Goal: Task Accomplishment & Management: Manage account settings

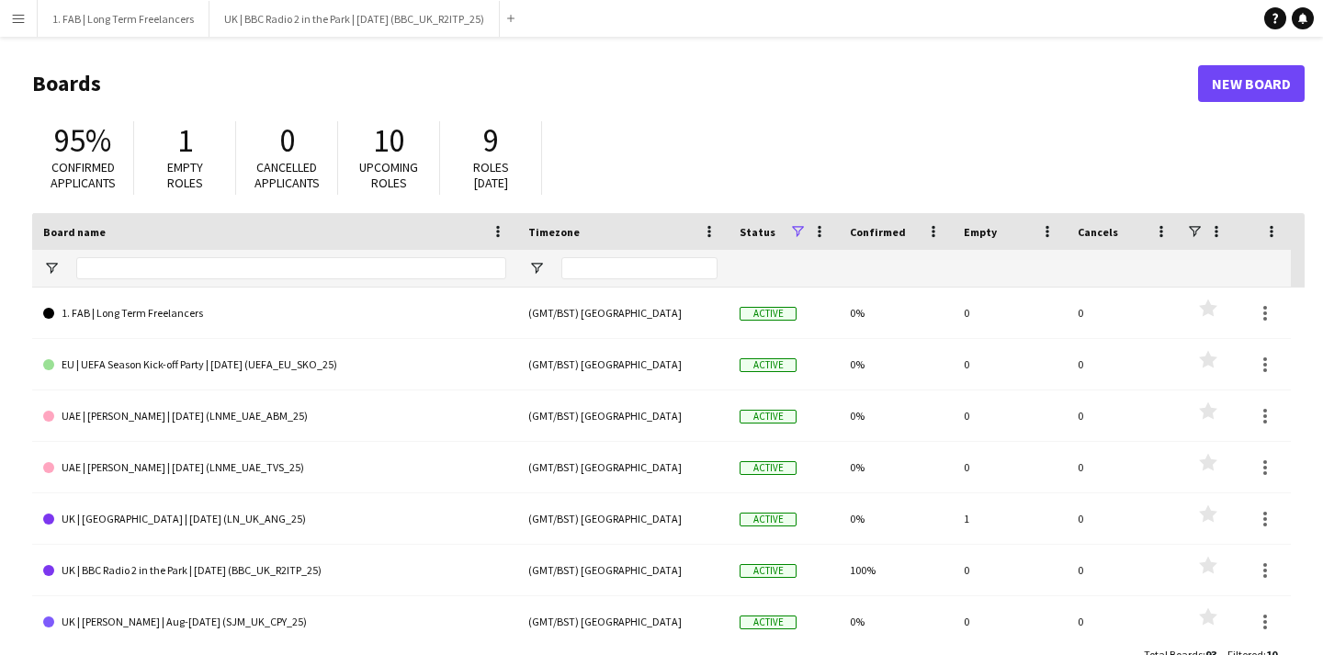
click at [12, 24] on app-icon "Menu" at bounding box center [18, 18] width 15 height 15
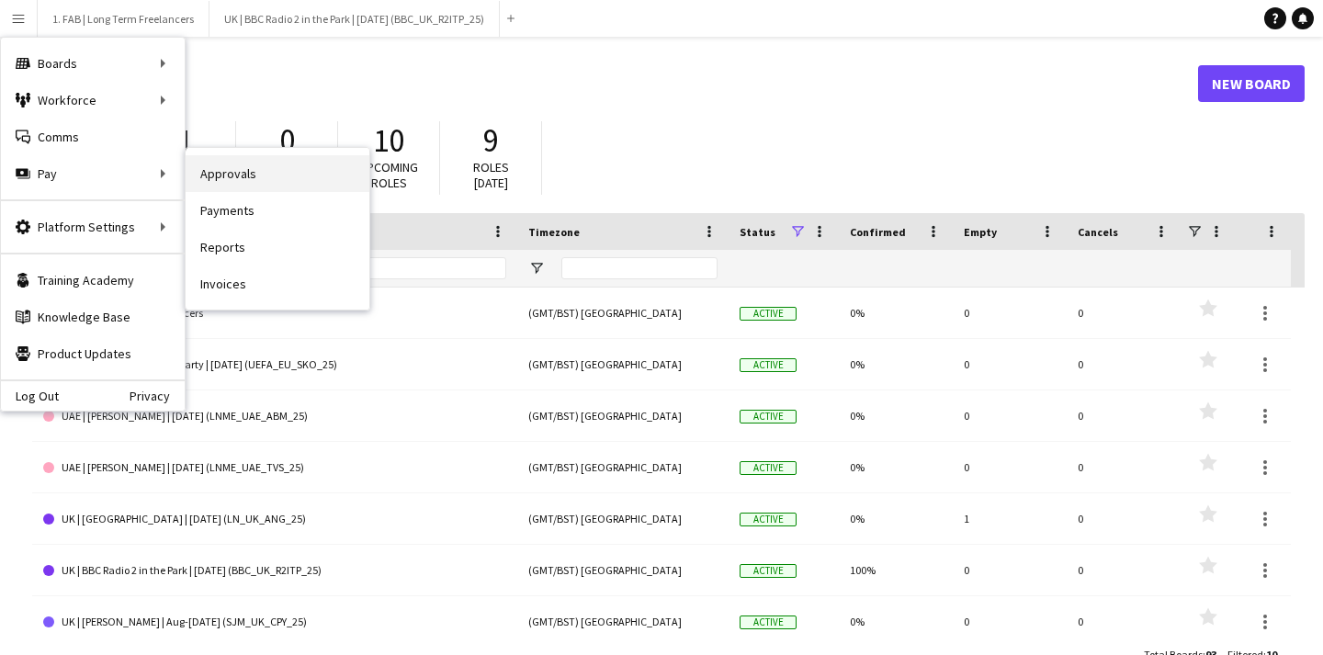
click at [230, 168] on link "Approvals" at bounding box center [278, 173] width 184 height 37
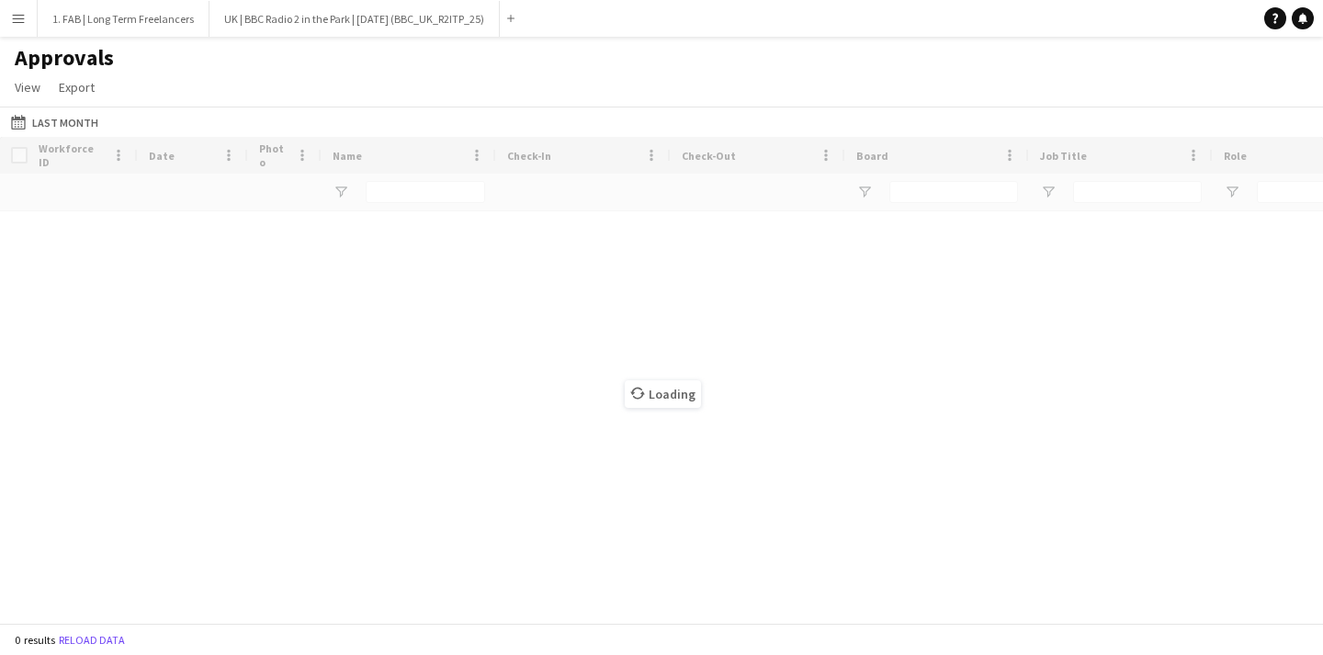
type input "****"
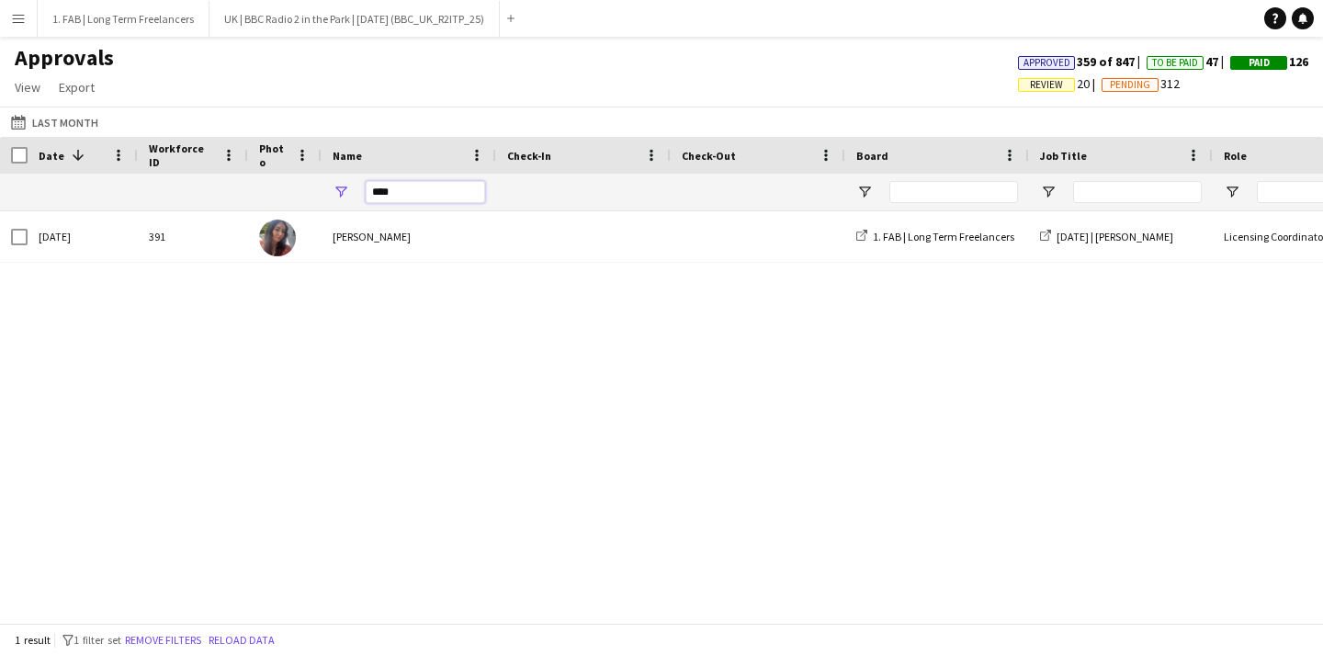
drag, startPoint x: 414, startPoint y: 199, endPoint x: 276, endPoint y: 152, distance: 145.6
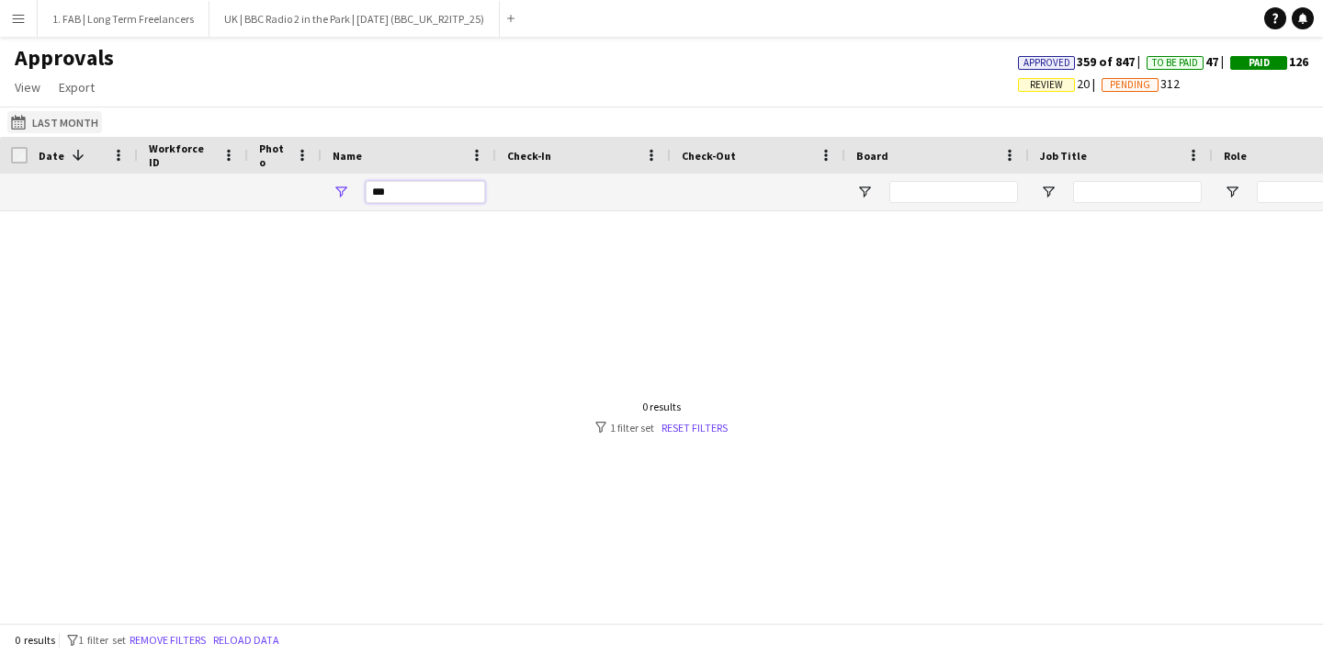
type input "***"
click at [40, 121] on button "Last Month Last Month" at bounding box center [54, 122] width 95 height 22
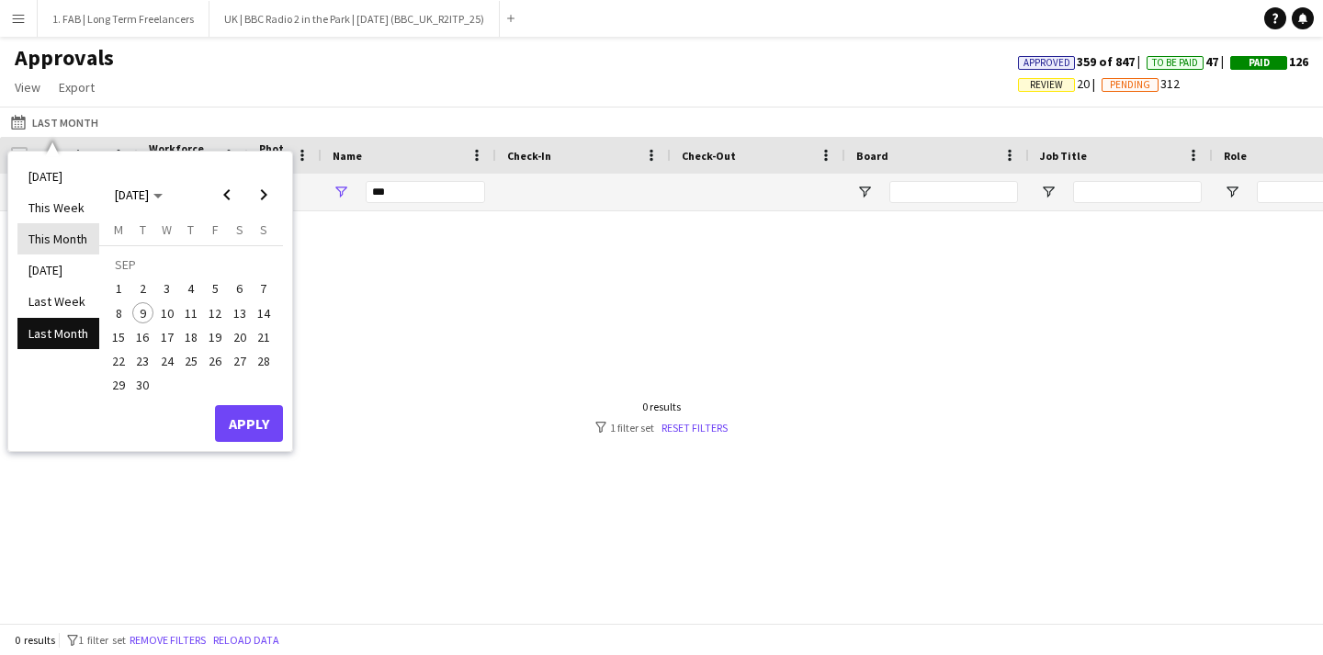
click at [49, 237] on li "This Month" at bounding box center [58, 238] width 82 height 31
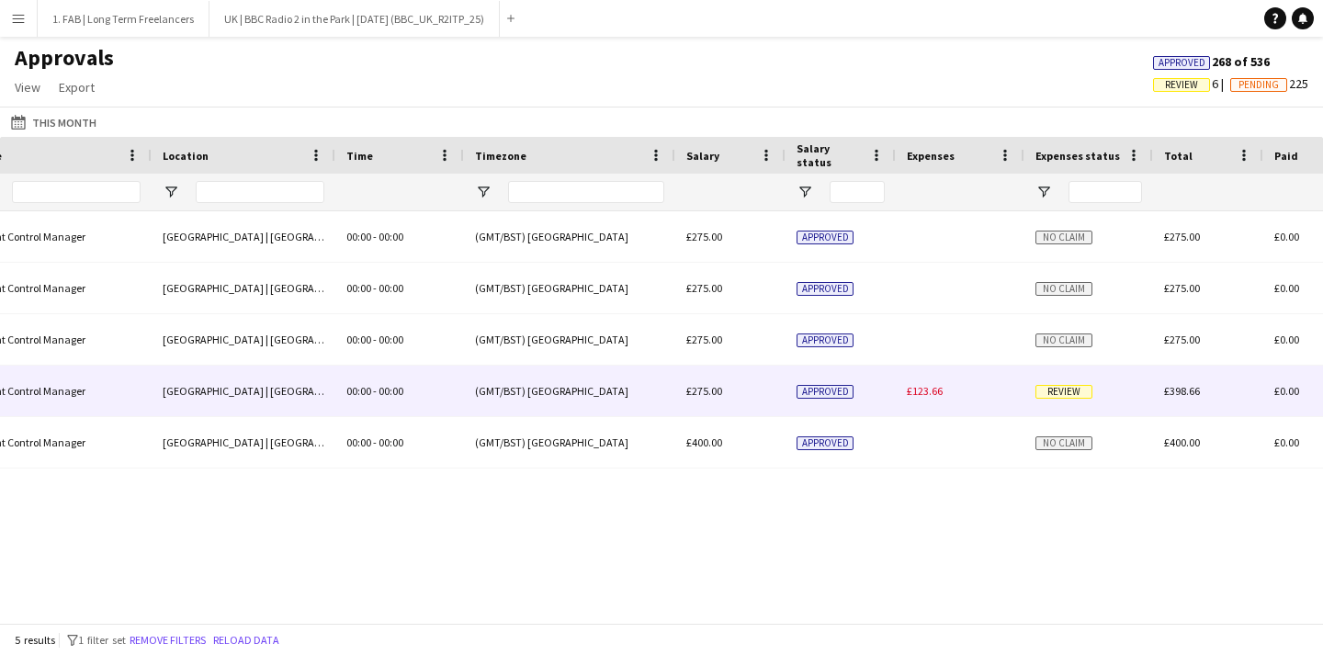
click at [944, 397] on div "£123.66" at bounding box center [960, 391] width 129 height 51
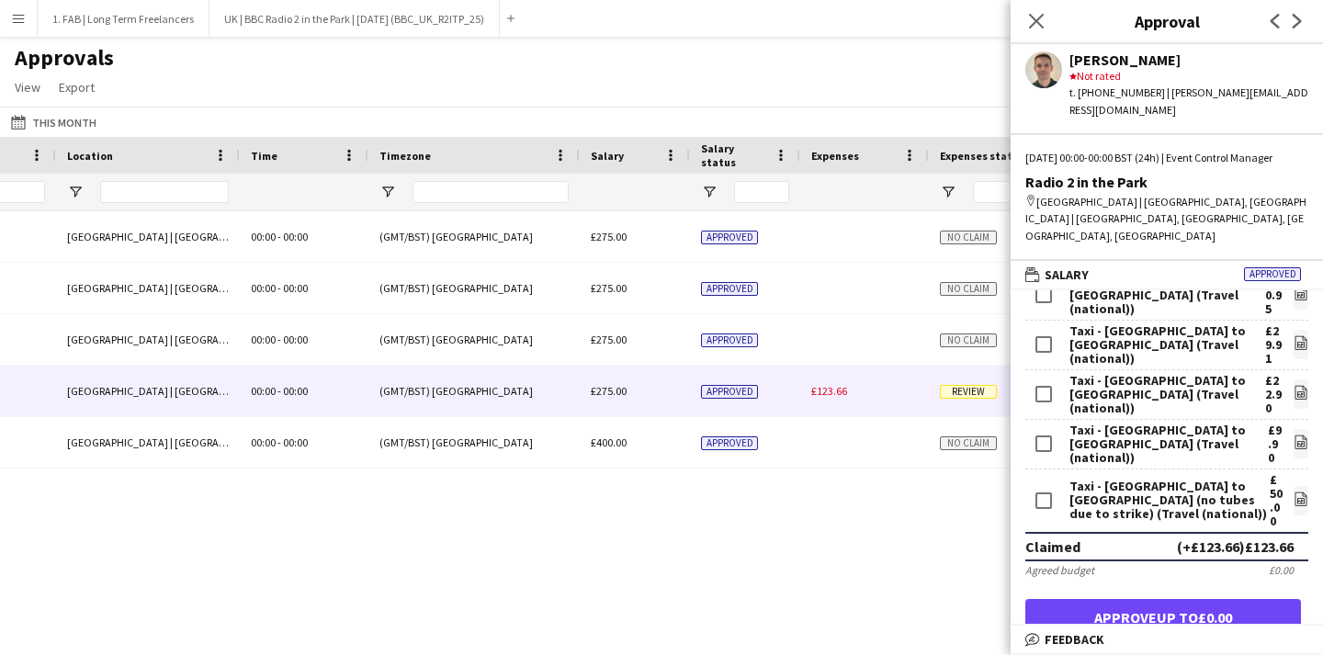
click at [830, 545] on div "Radio 2 in the Park Event Control Manager [GEOGRAPHIC_DATA] | [GEOGRAPHIC_DATA]…" at bounding box center [661, 417] width 1323 height 412
click at [1152, 512] on div "Taxi - [GEOGRAPHIC_DATA] to [GEOGRAPHIC_DATA] (no tubes due to strike) (Travel …" at bounding box center [1170, 500] width 200 height 41
click at [1300, 501] on icon "file-image" at bounding box center [1301, 499] width 15 height 15
click at [1291, 447] on div "Taxi - [GEOGRAPHIC_DATA] to [GEOGRAPHIC_DATA] (Travel (national)) £9.90 file-im…" at bounding box center [1167, 445] width 283 height 50
click at [1316, 447] on form "Taxi - [GEOGRAPHIC_DATA] to [GEOGRAPHIC_DATA] (Travel (national)) £10.95 file-i…" at bounding box center [1167, 474] width 312 height 398
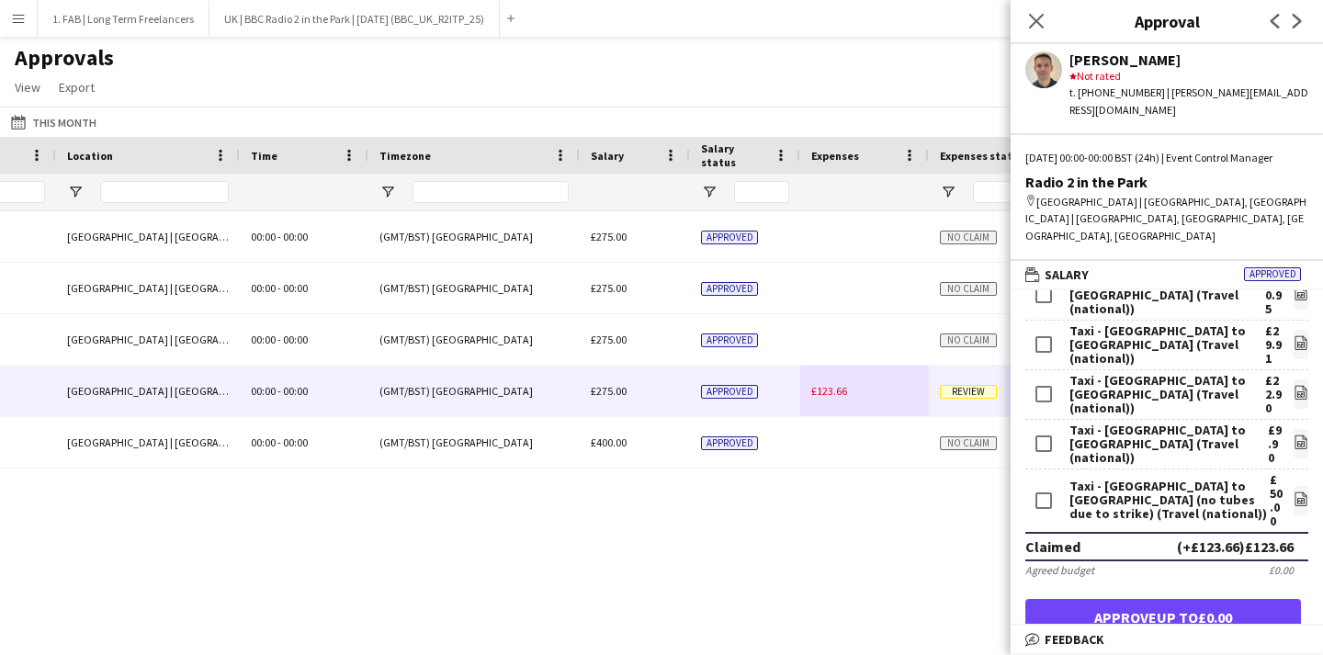
click at [1309, 447] on form "Taxi - [GEOGRAPHIC_DATA] to [GEOGRAPHIC_DATA] (Travel (national)) £10.95 file-i…" at bounding box center [1167, 474] width 312 height 398
click at [1301, 438] on icon "file-image" at bounding box center [1301, 442] width 15 height 15
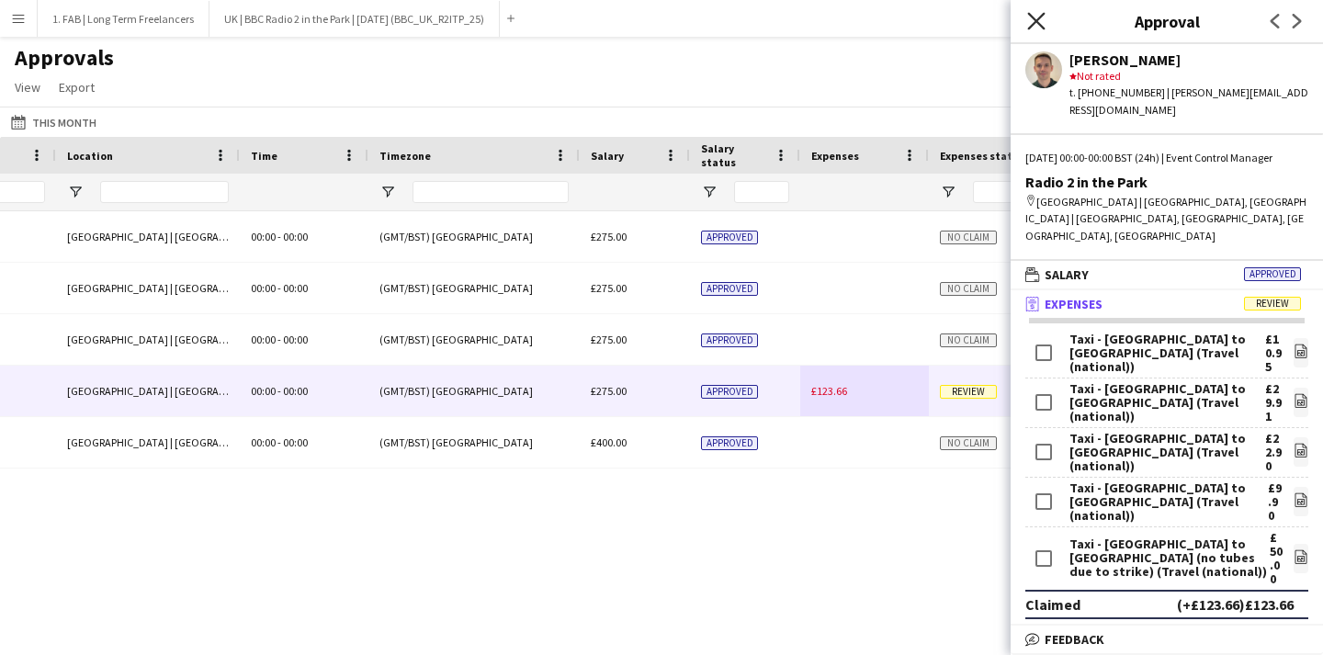
click at [1039, 20] on icon "Close pop-in" at bounding box center [1035, 20] width 17 height 17
